Goal: Navigation & Orientation: Find specific page/section

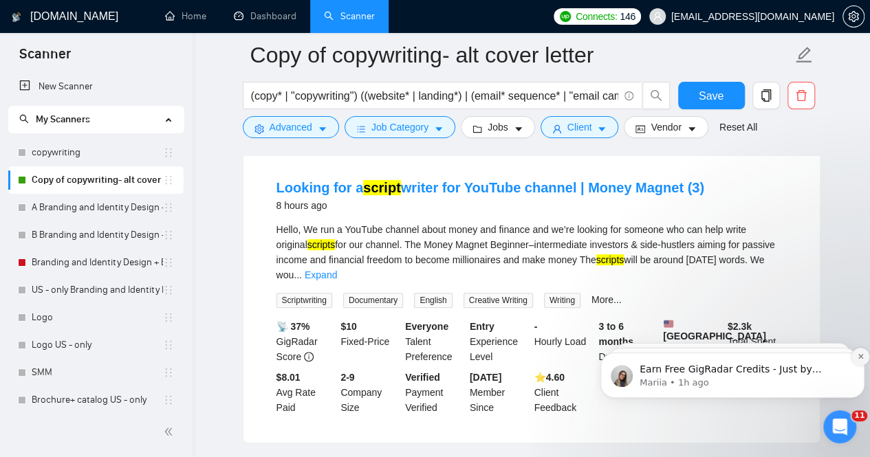
click at [859, 358] on icon "Dismiss notification" at bounding box center [859, 356] width 5 height 5
click at [857, 358] on icon "Dismiss notification" at bounding box center [860, 357] width 6 height 6
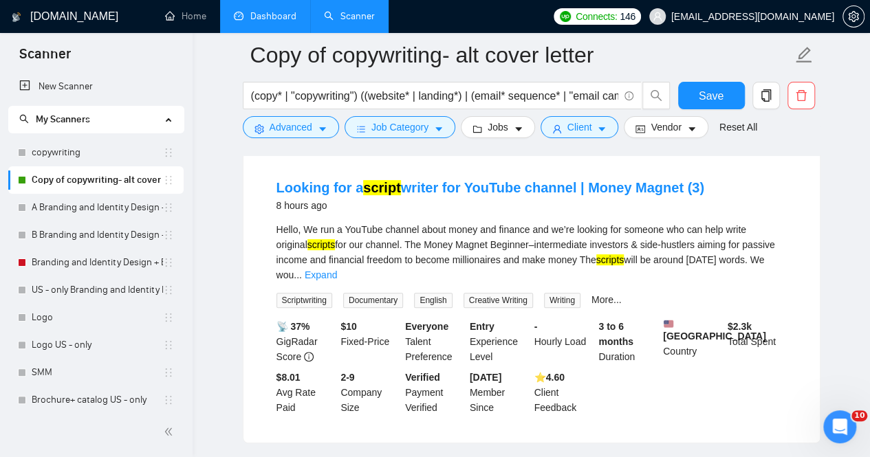
click at [272, 10] on link "Dashboard" at bounding box center [265, 16] width 63 height 12
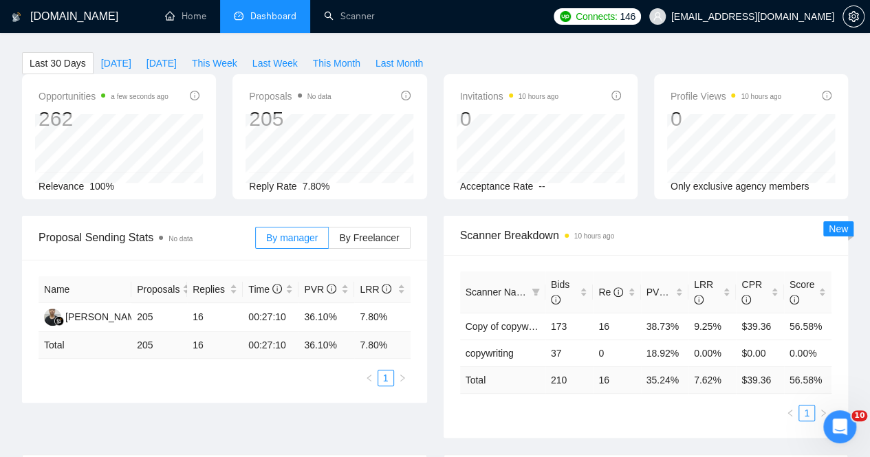
scroll to position [69, 0]
